Goal: Information Seeking & Learning: Find specific page/section

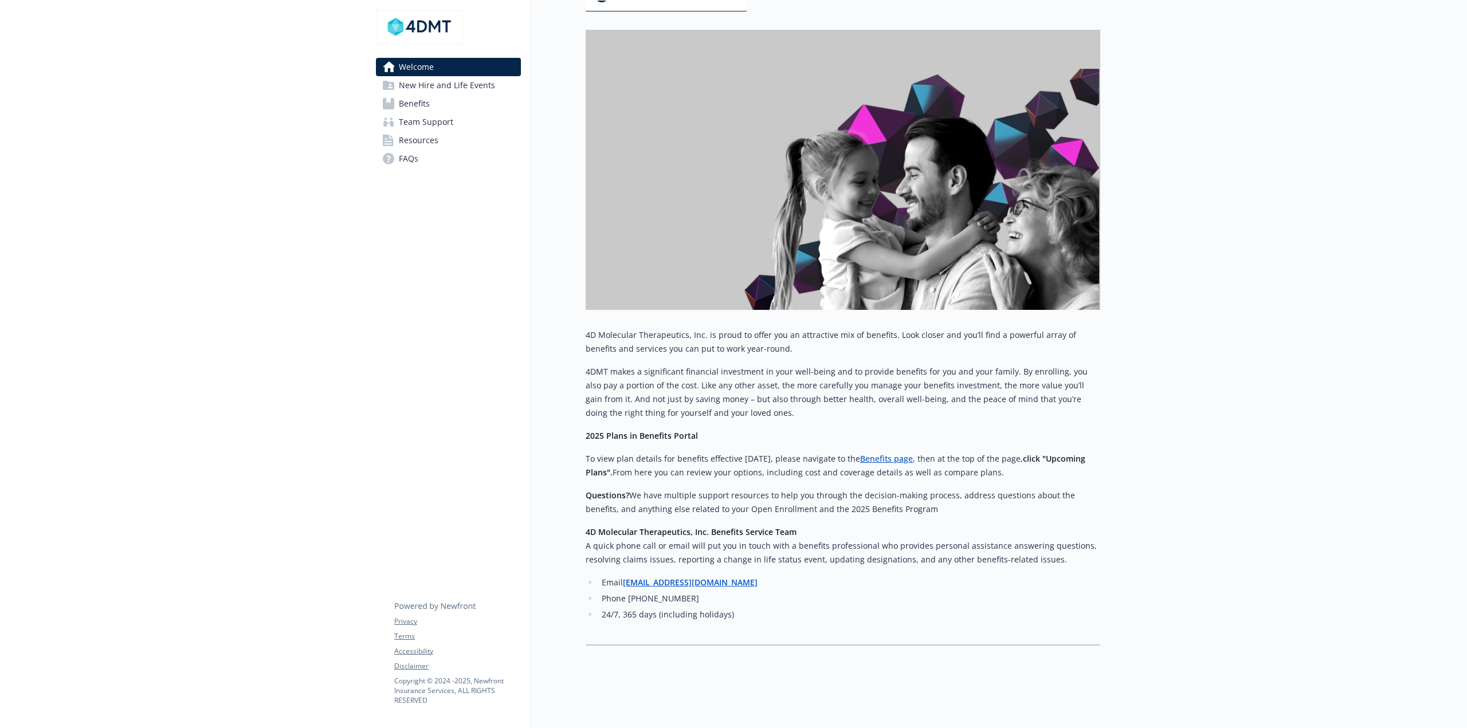
scroll to position [144, 0]
click at [407, 101] on span "Benefits" at bounding box center [414, 104] width 31 height 18
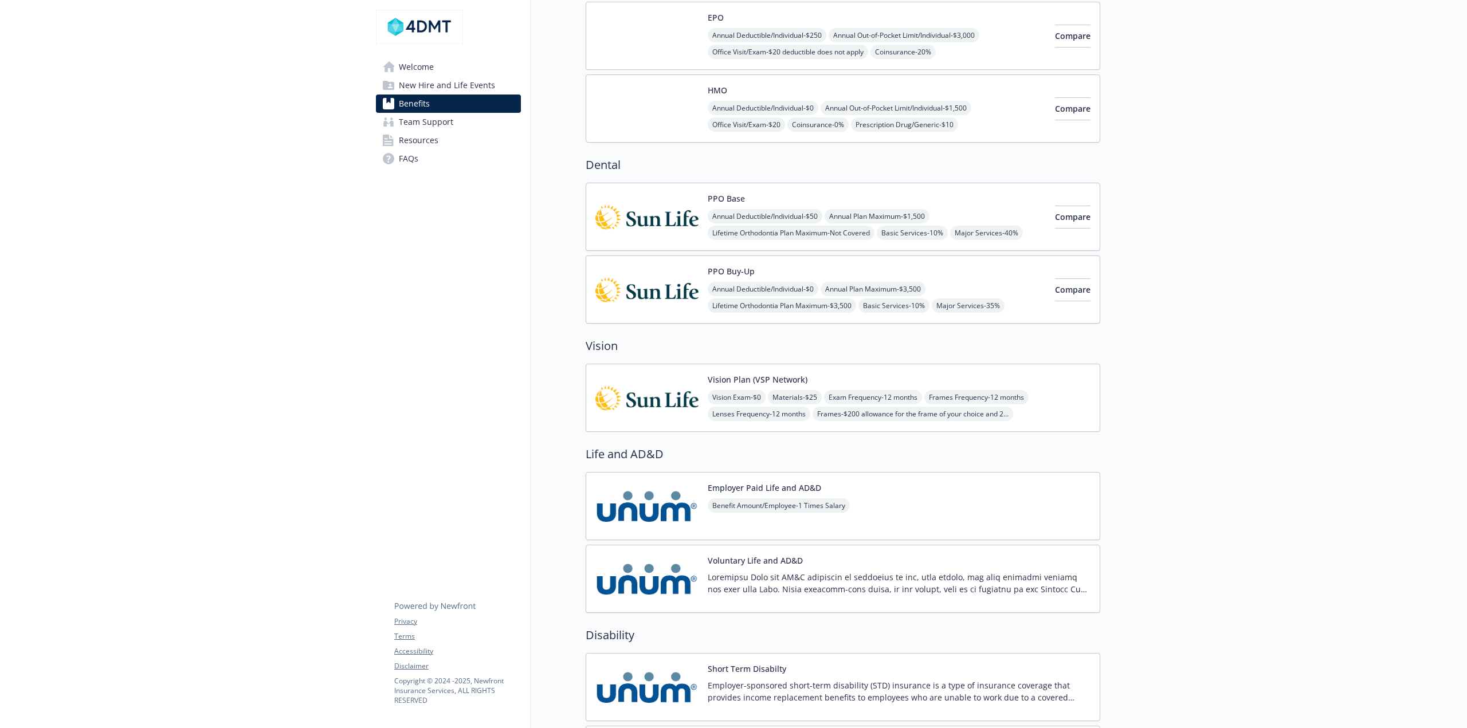
scroll to position [286, 0]
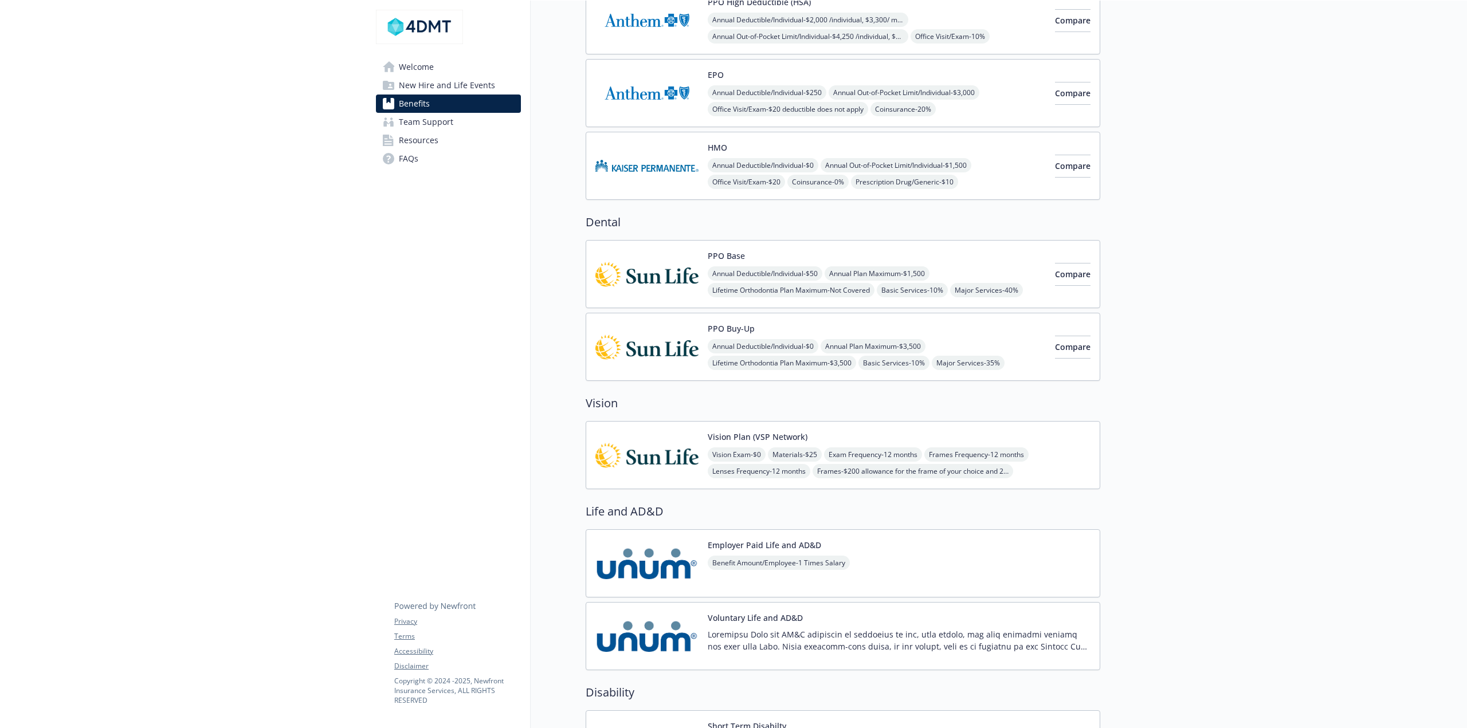
click at [672, 449] on img at bounding box center [646, 455] width 103 height 49
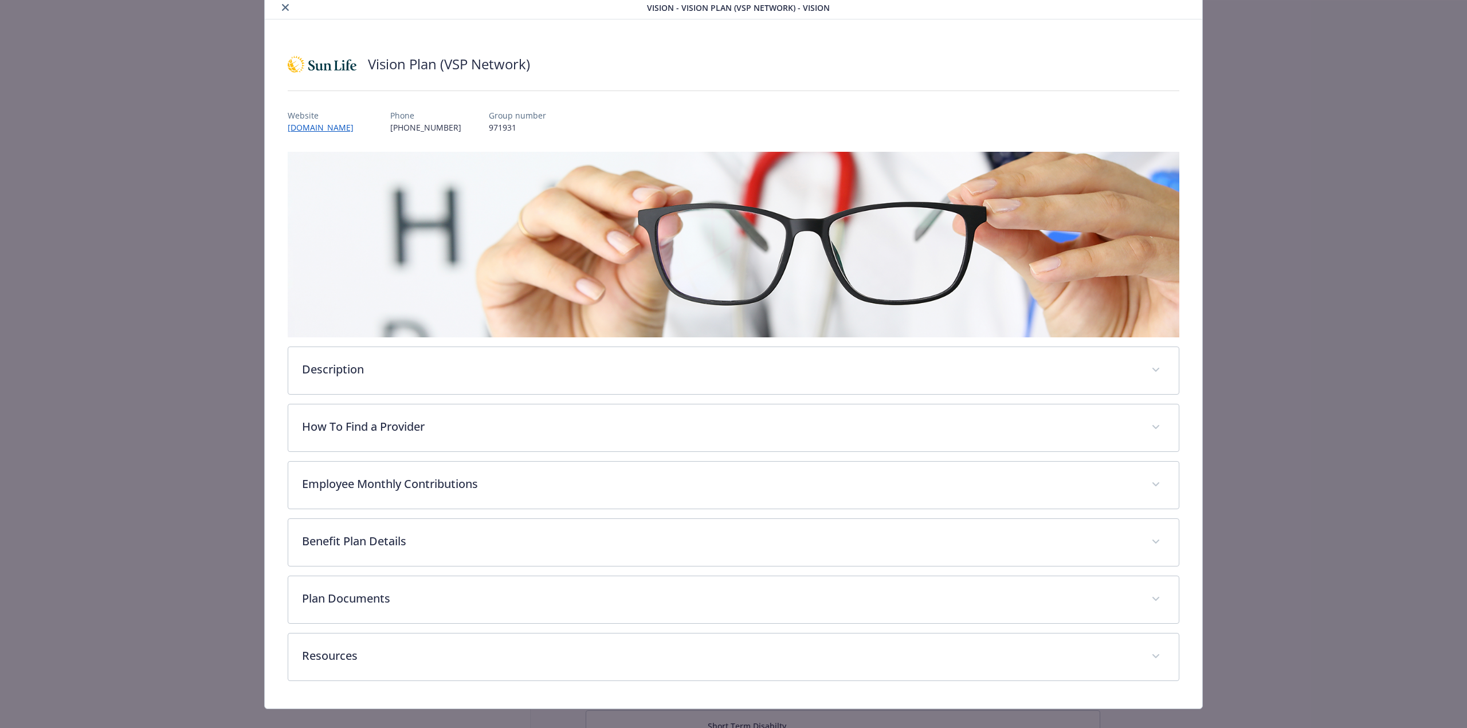
scroll to position [57, 0]
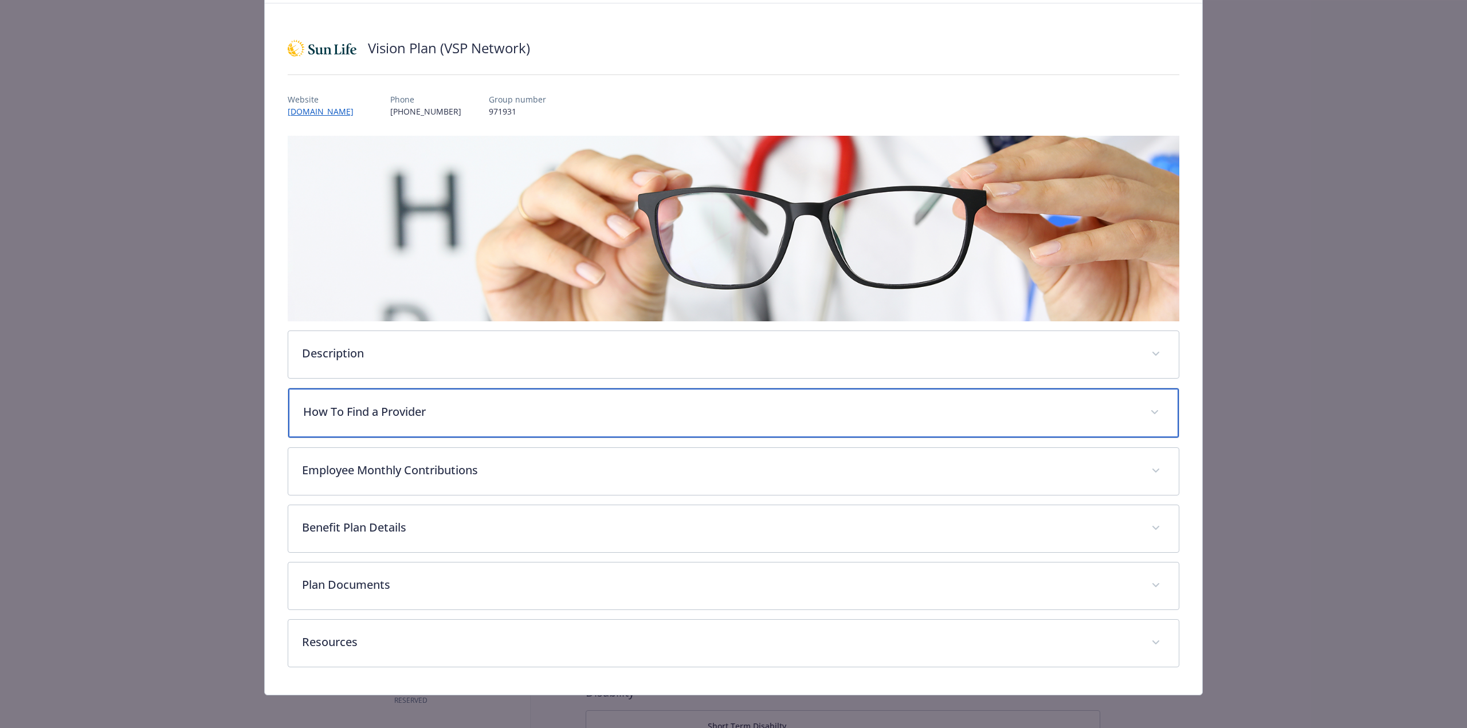
click at [398, 412] on p "How To Find a Provider" at bounding box center [719, 411] width 833 height 17
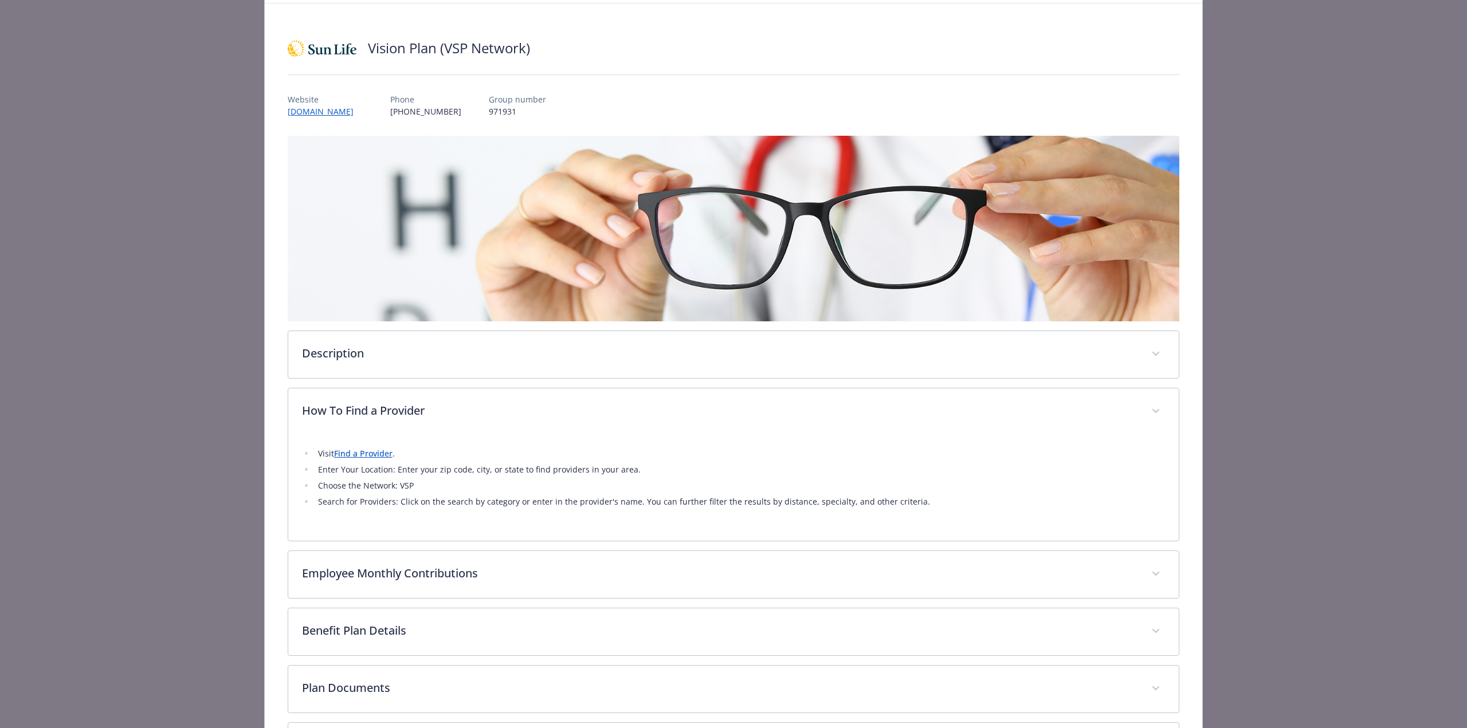
click at [362, 453] on link "Find a Provider" at bounding box center [363, 453] width 58 height 11
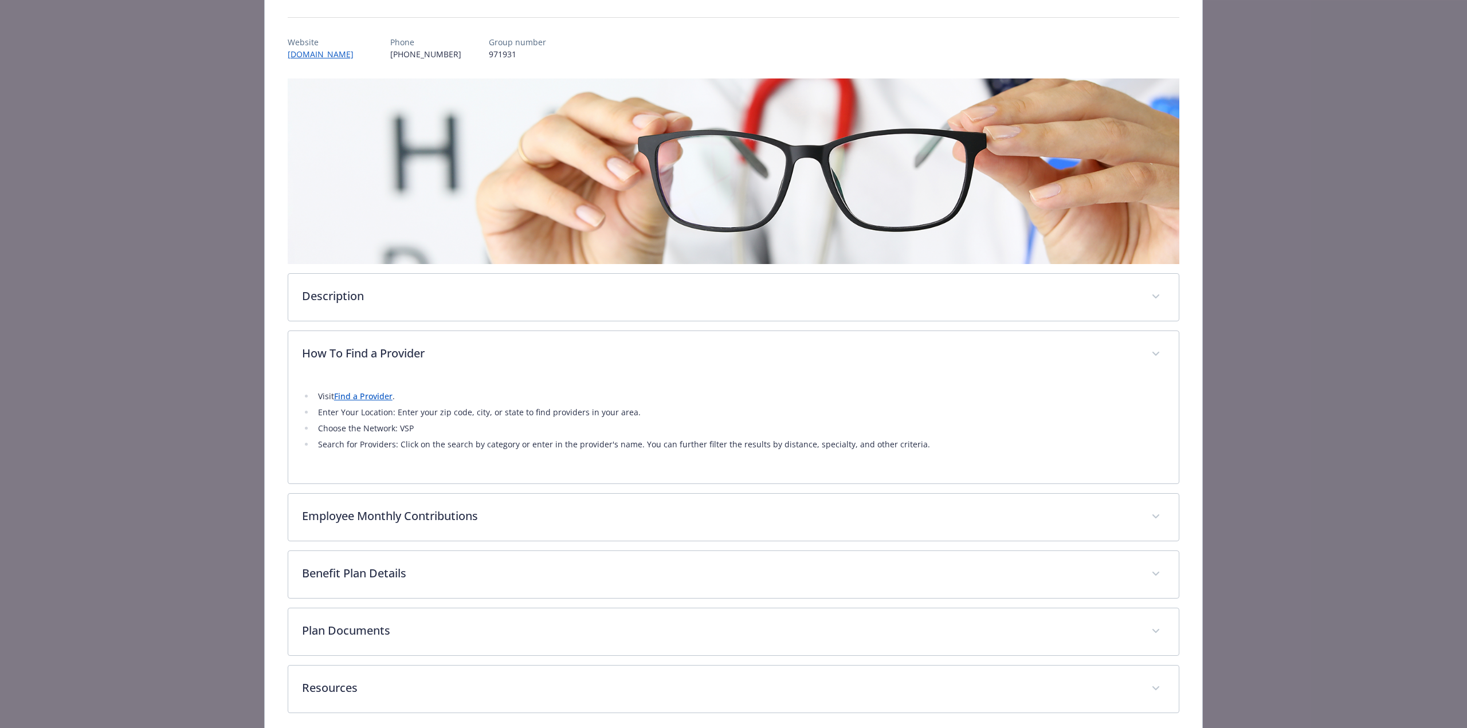
scroll to position [163, 0]
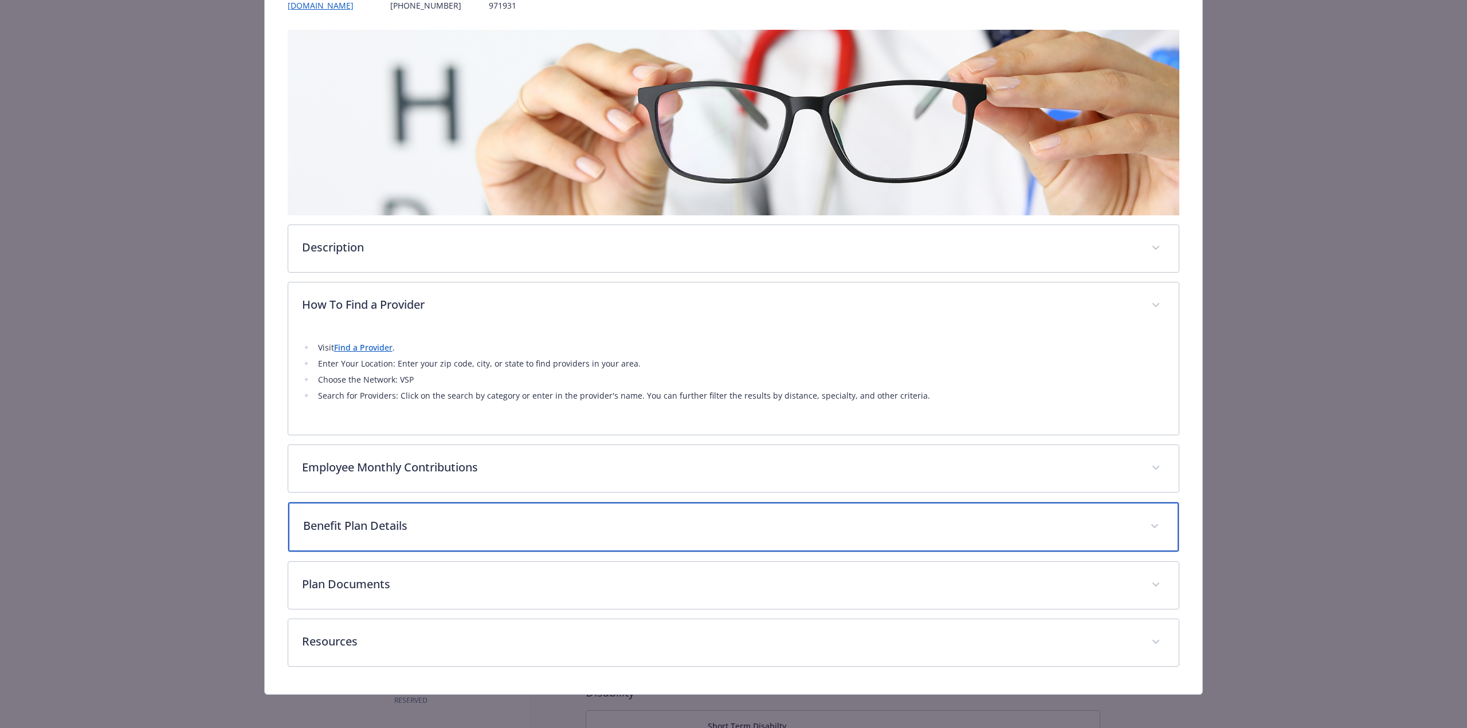
click at [395, 525] on p "Benefit Plan Details" at bounding box center [719, 525] width 833 height 17
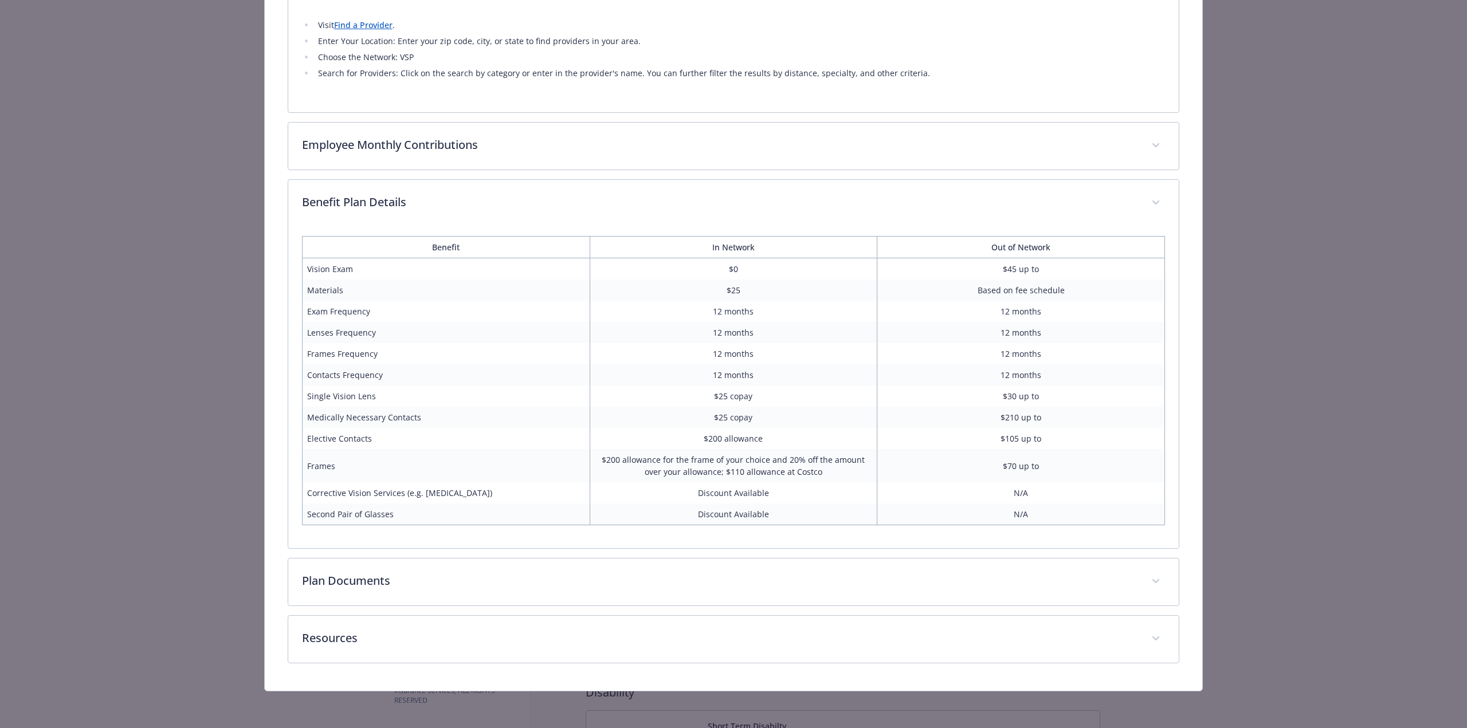
scroll to position [485, 0]
click at [352, 96] on div "Visit Find a Provider . Enter Your Location: Enter your zip code, city, or stat…" at bounding box center [733, 54] width 863 height 92
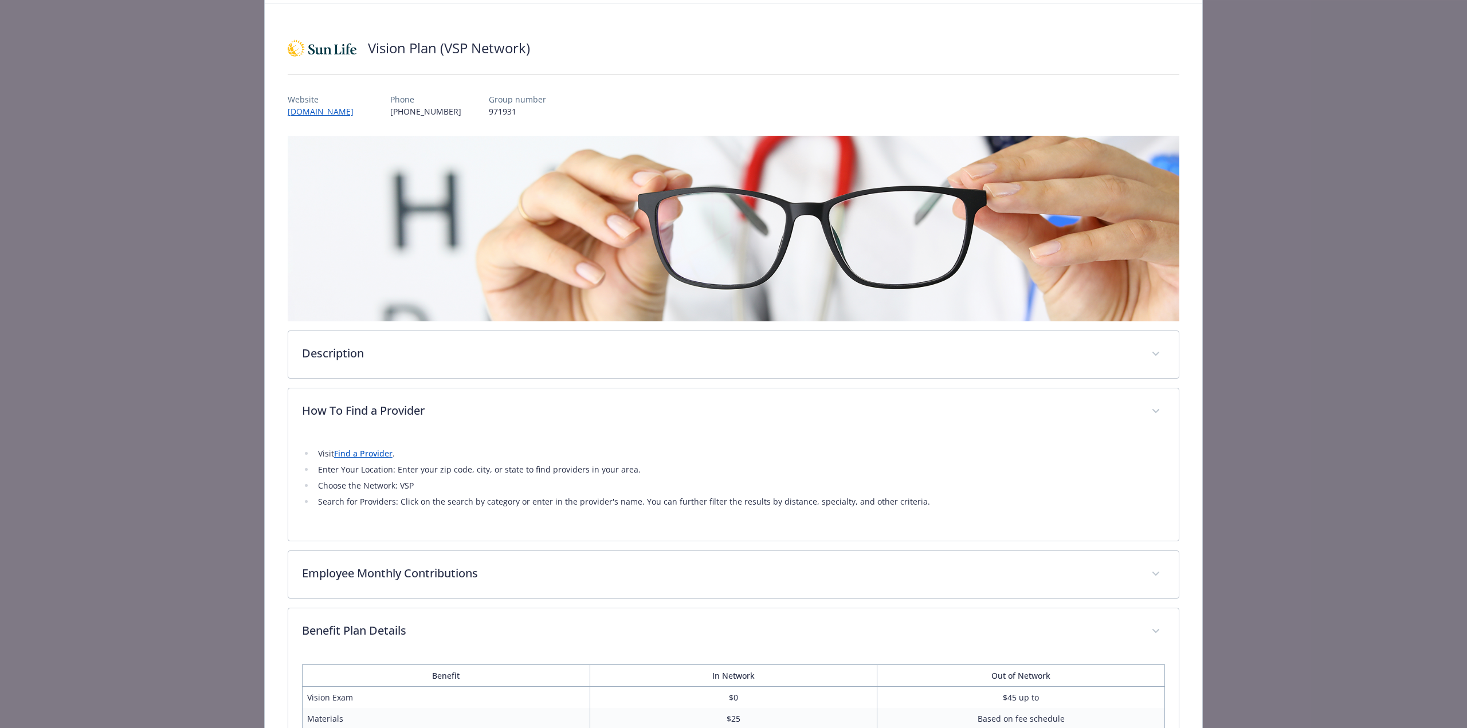
scroll to position [0, 0]
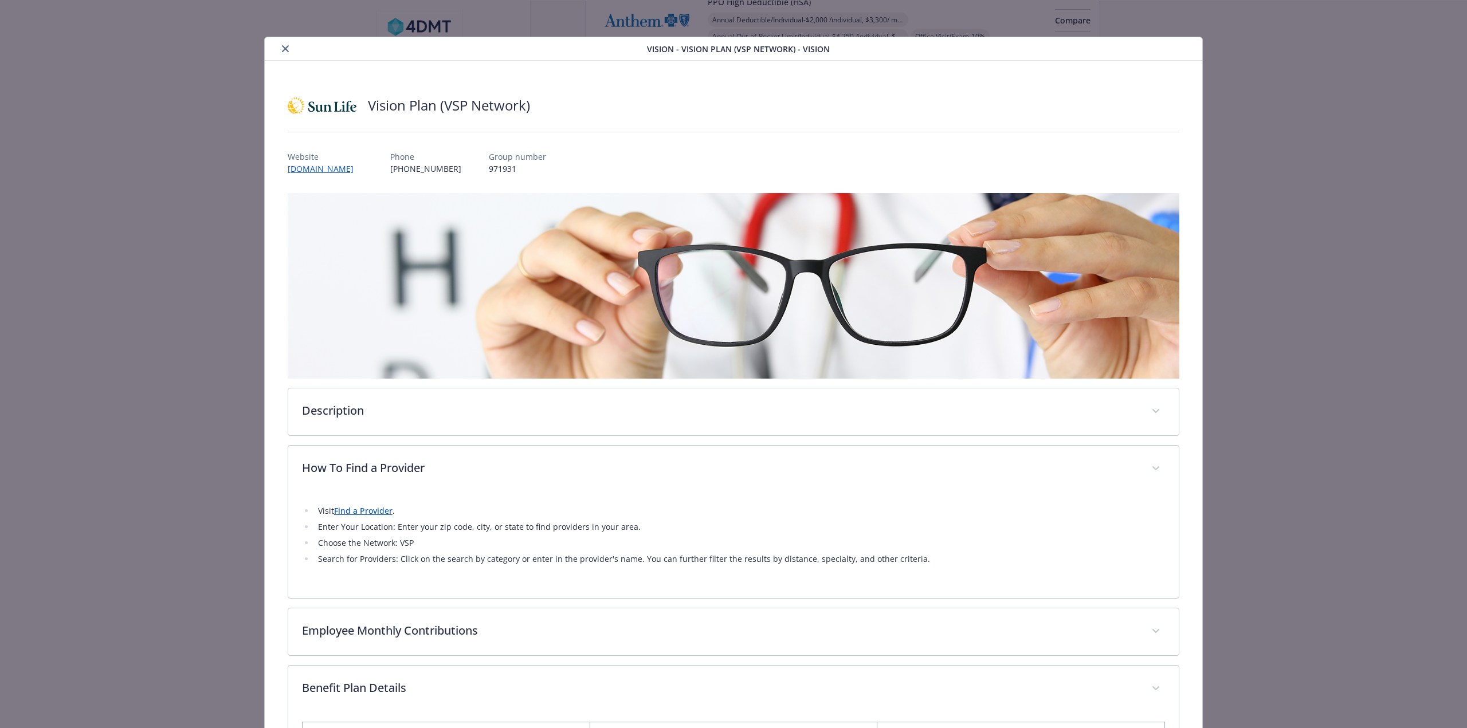
click at [288, 52] on button "close" at bounding box center [285, 49] width 14 height 14
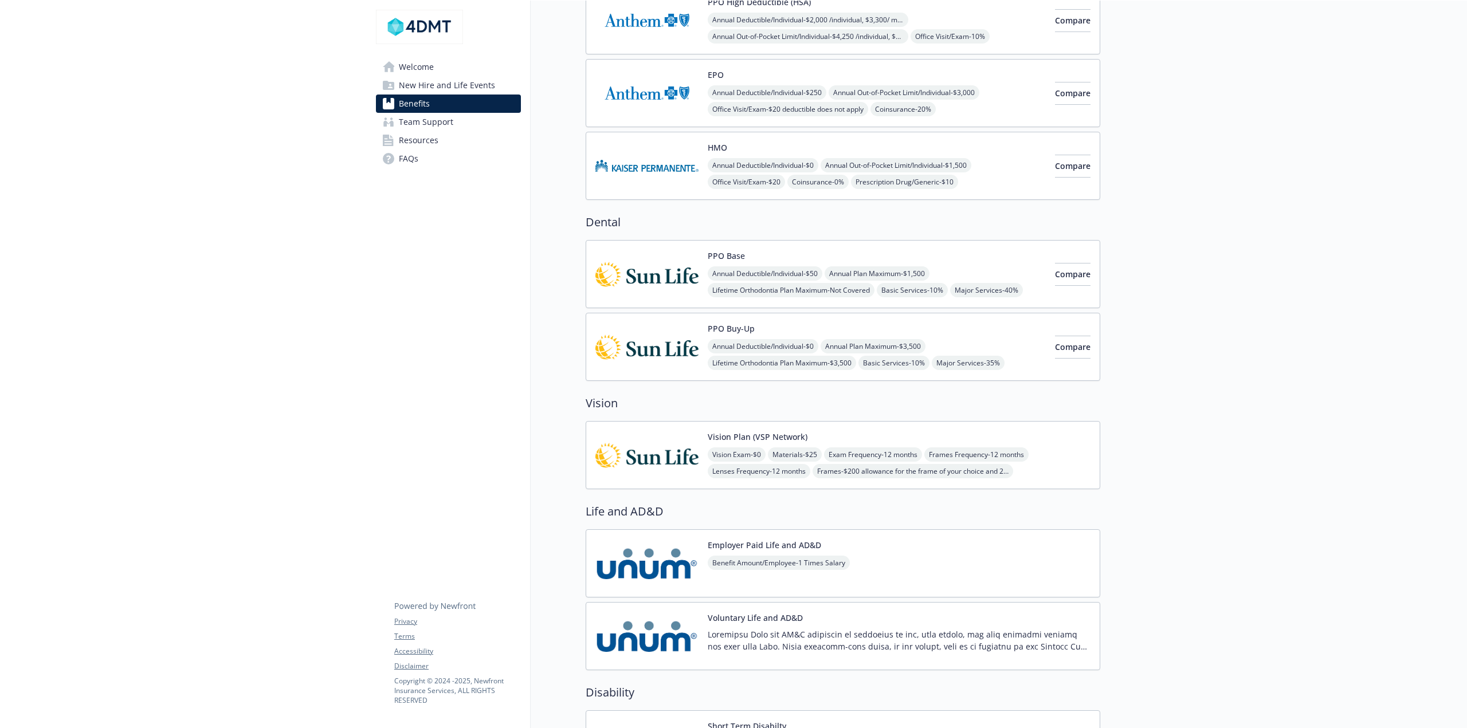
click at [643, 341] on img at bounding box center [646, 347] width 103 height 49
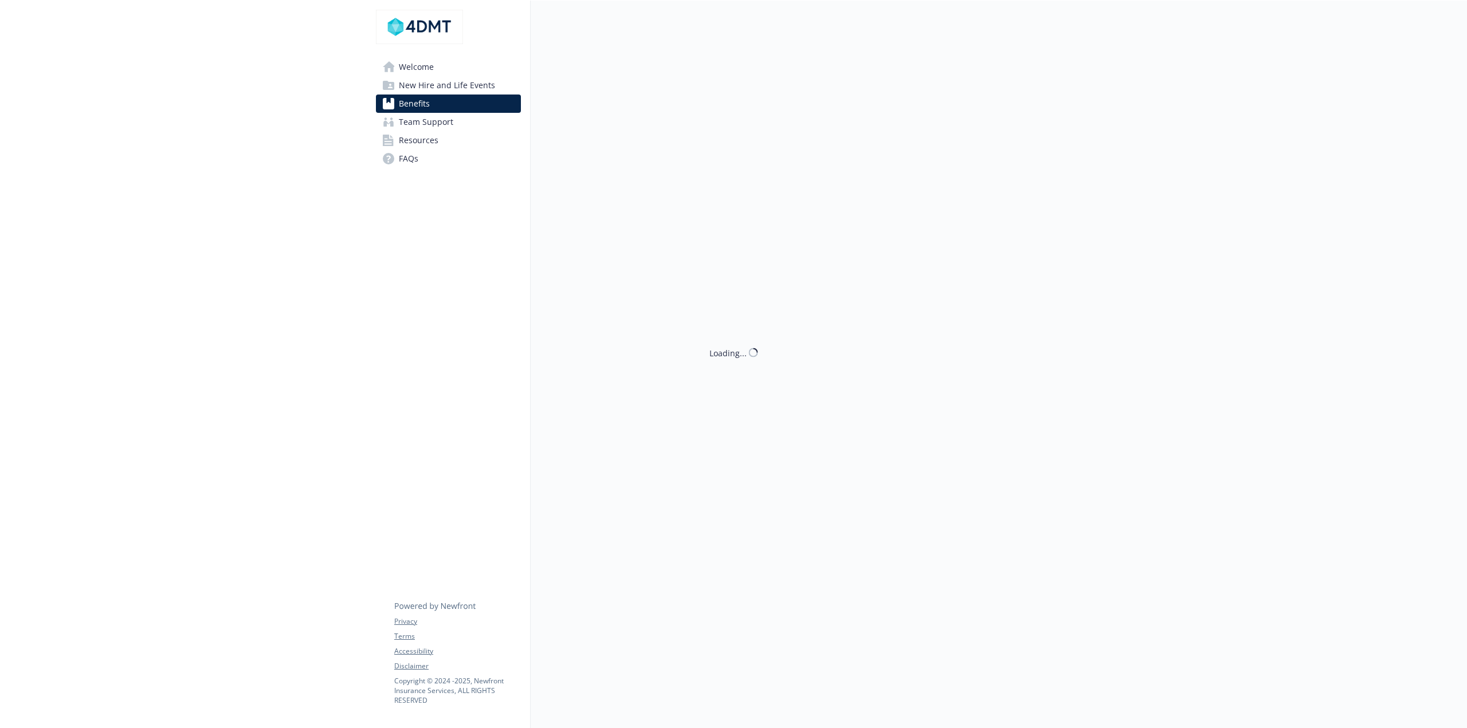
scroll to position [286, 0]
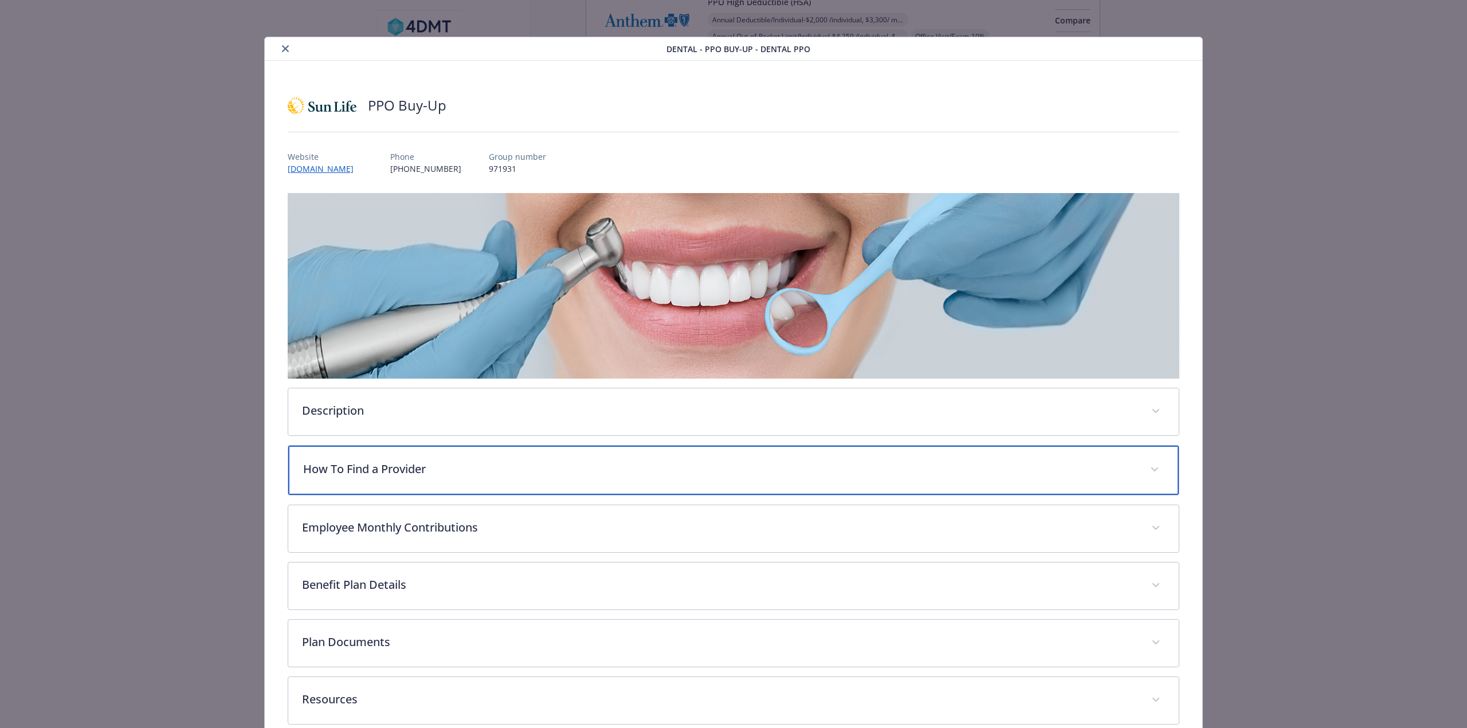
click at [358, 467] on p "How To Find a Provider" at bounding box center [719, 469] width 833 height 17
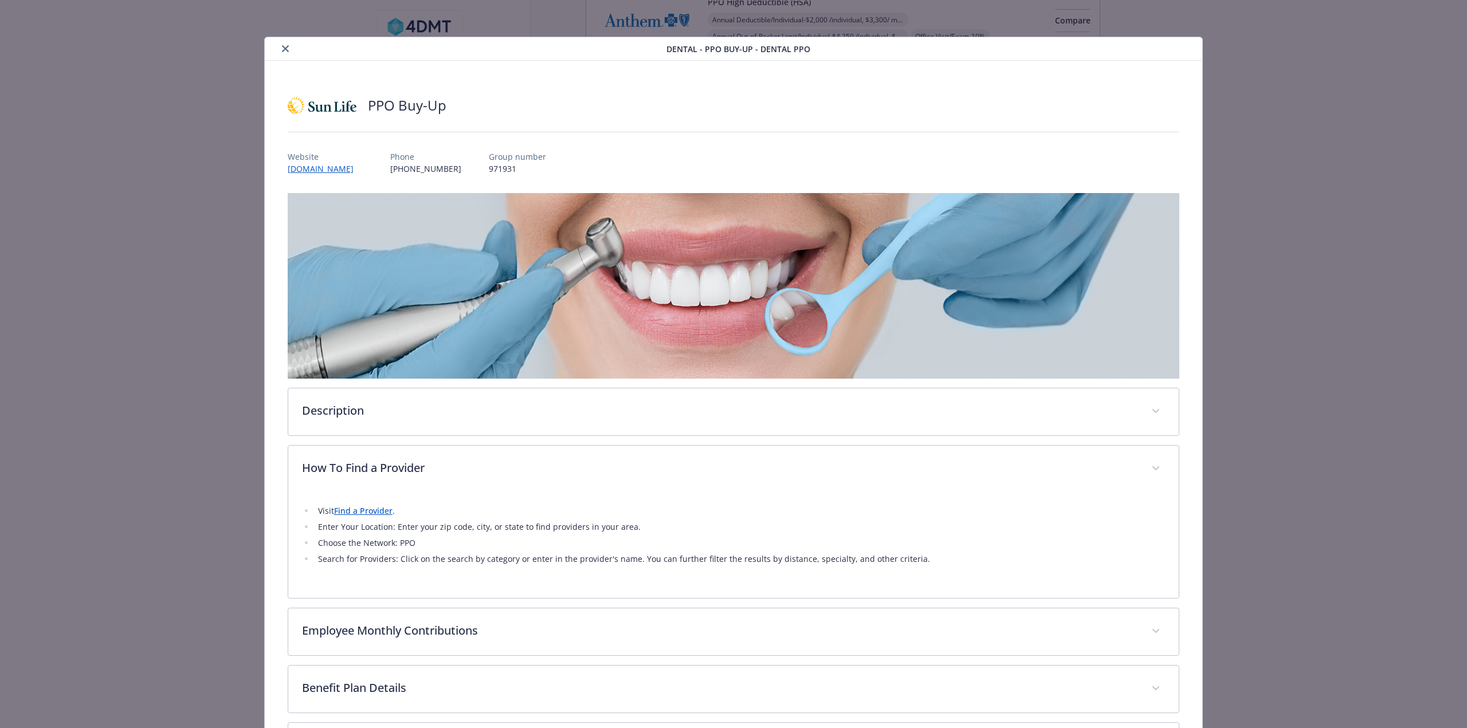
click at [355, 510] on link "Find a Provider" at bounding box center [363, 510] width 58 height 11
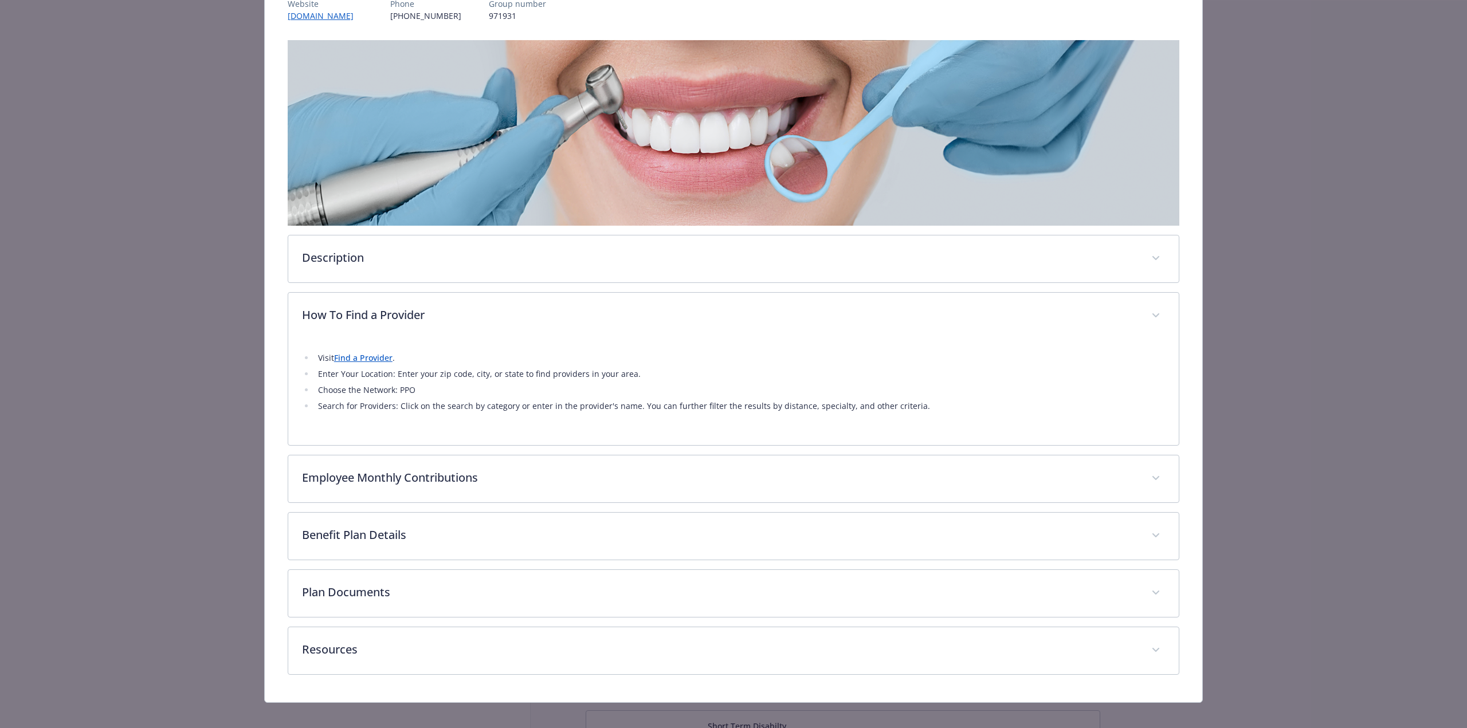
scroll to position [163, 0]
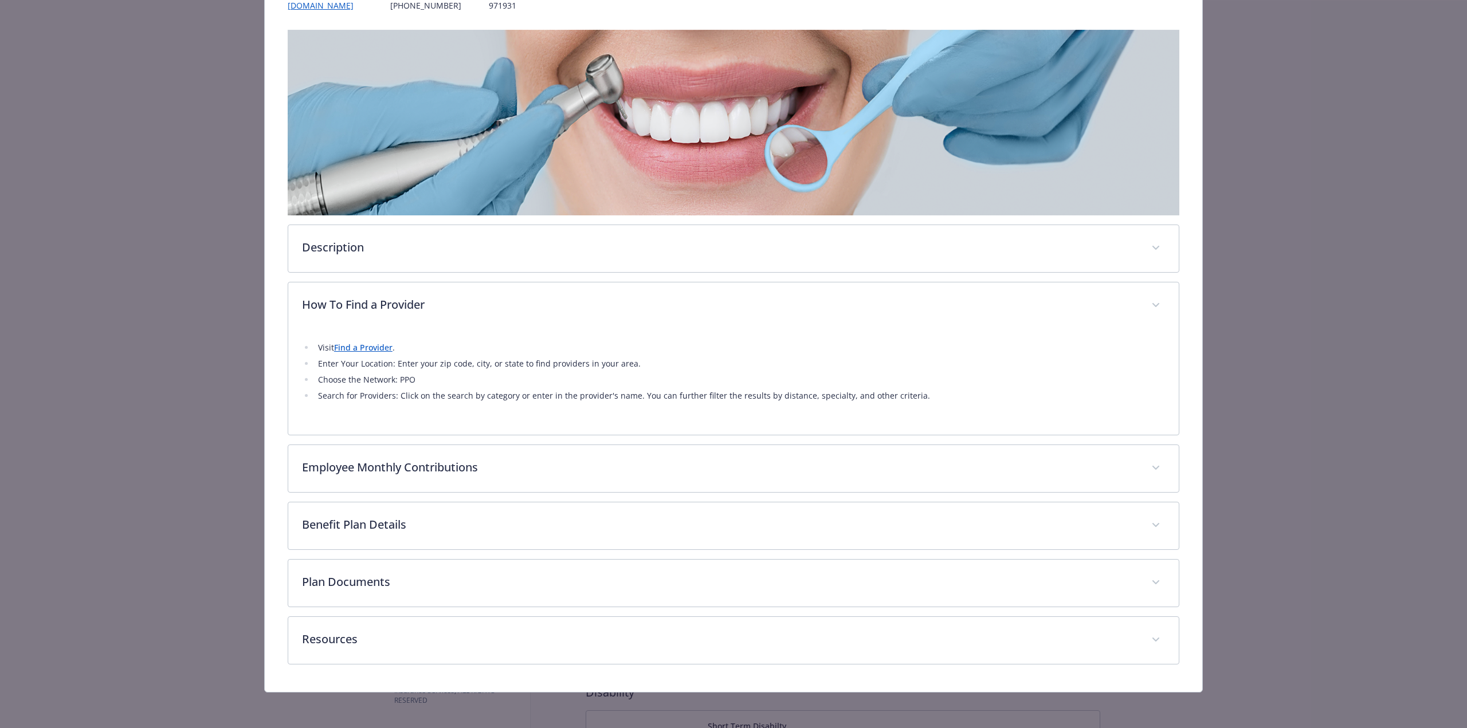
click at [358, 344] on link "Find a Provider" at bounding box center [363, 347] width 58 height 11
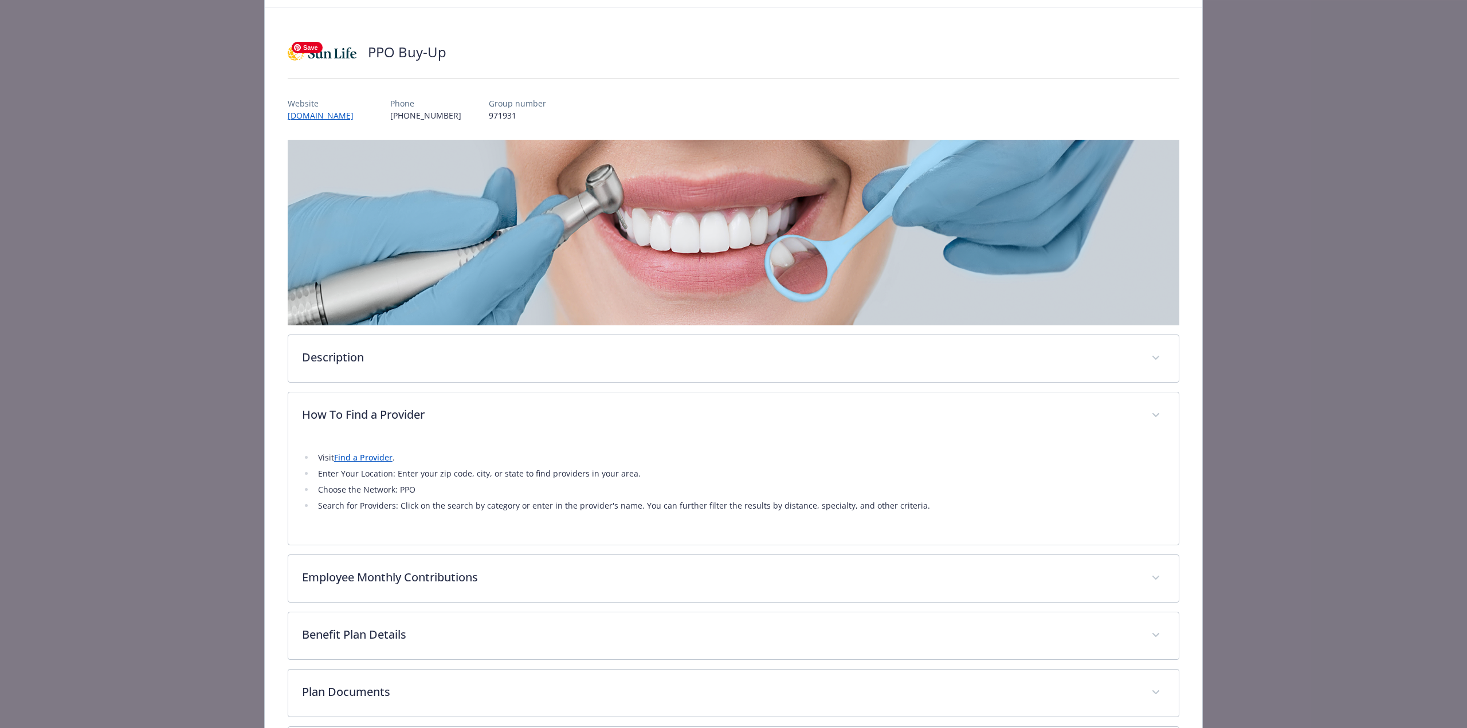
scroll to position [0, 0]
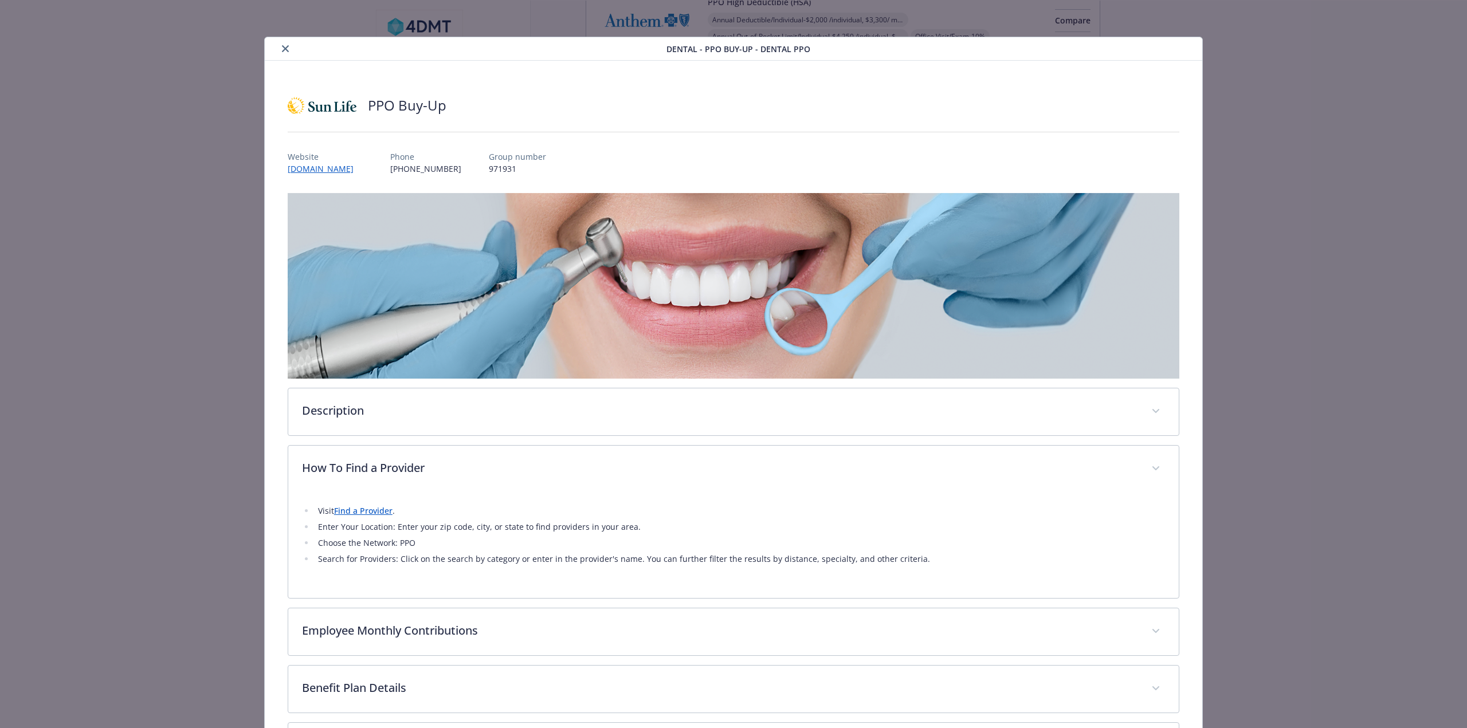
click at [281, 45] on button "close" at bounding box center [285, 49] width 14 height 14
